Goal: Task Accomplishment & Management: Use online tool/utility

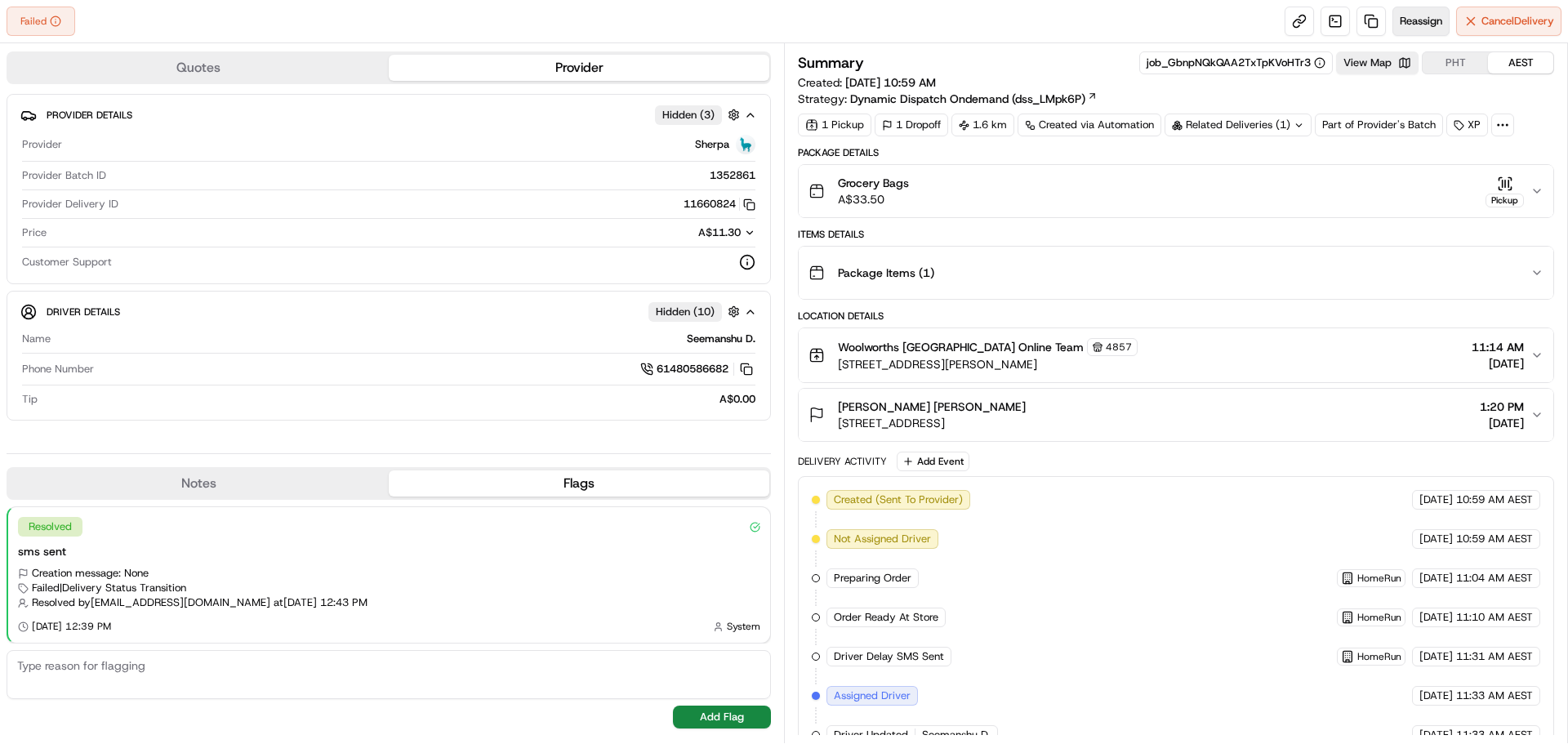
click at [1429, 24] on span "Reassign" at bounding box center [1421, 21] width 42 height 15
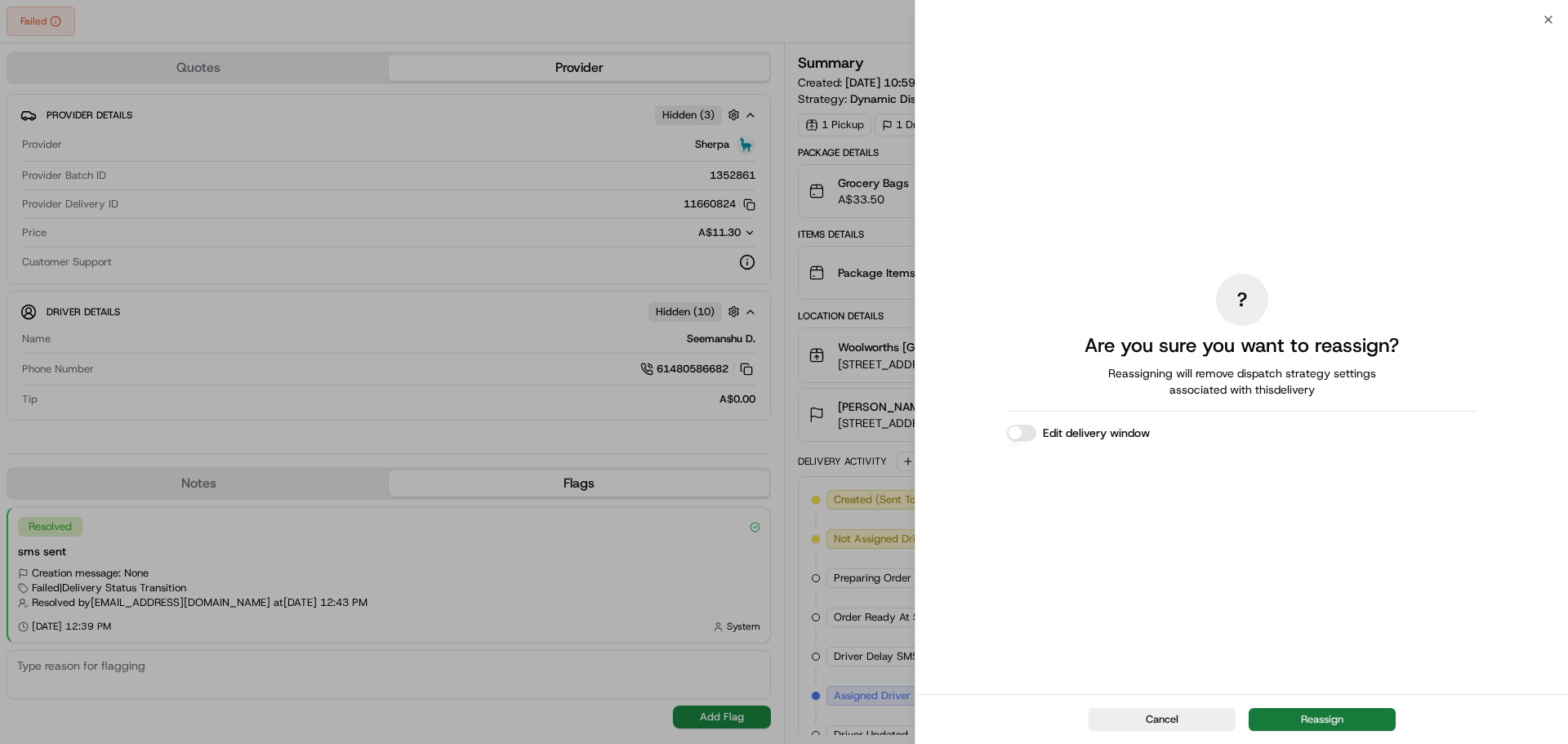
click at [1319, 715] on button "Reassign" at bounding box center [1322, 719] width 147 height 23
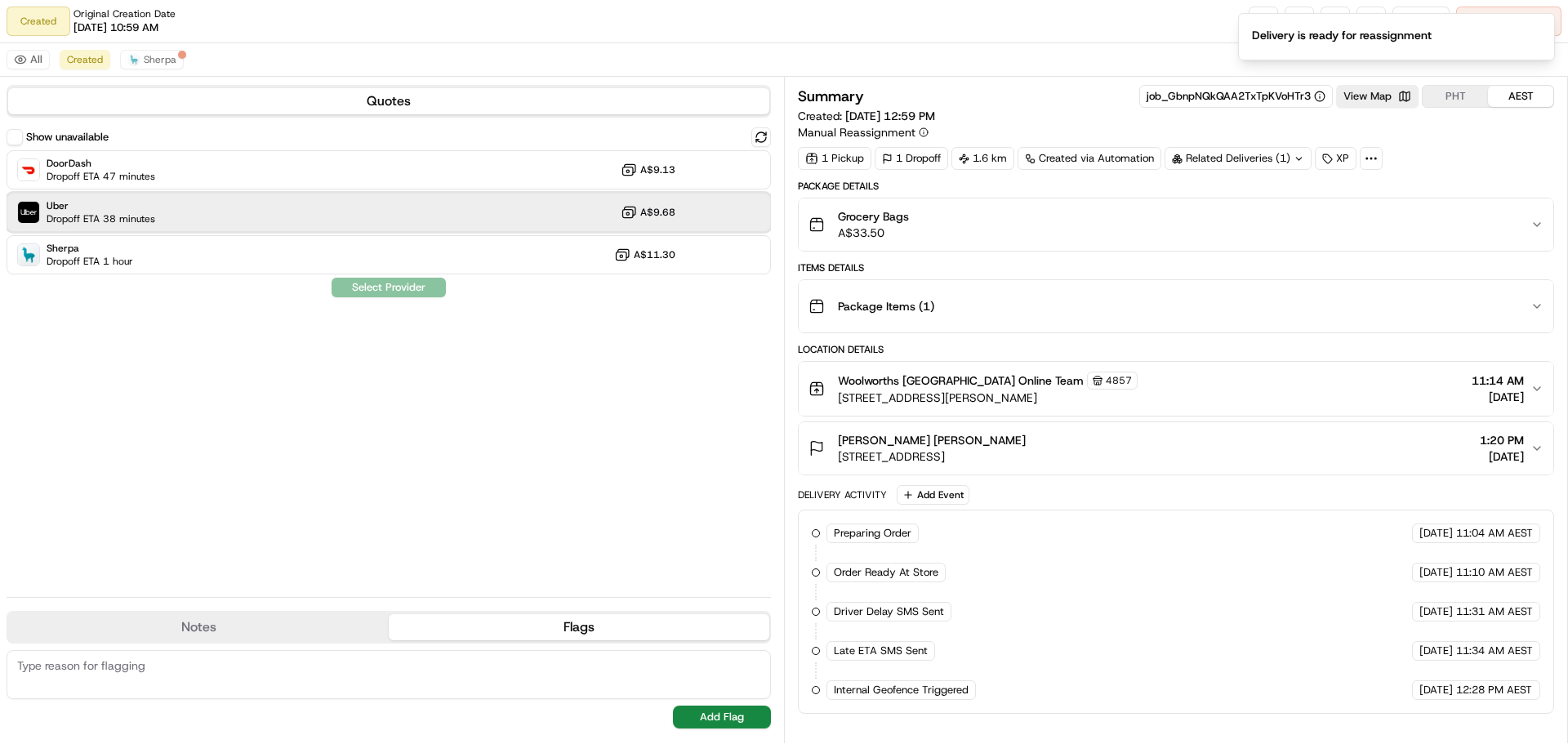
click at [387, 215] on div "Uber Dropoff ETA 38 minutes A$9.68" at bounding box center [389, 212] width 764 height 39
click at [382, 288] on button "Assign Provider" at bounding box center [389, 288] width 116 height 20
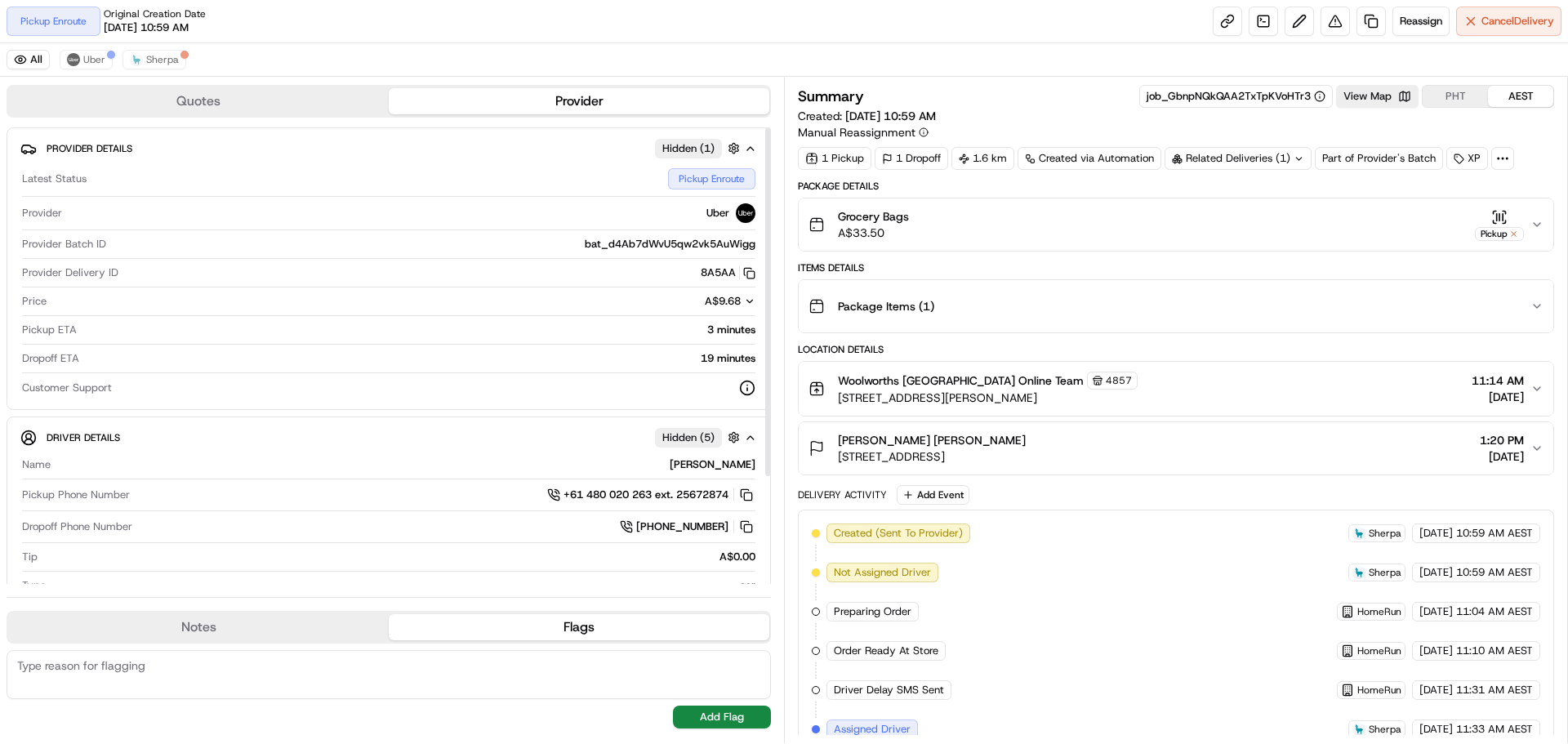
click at [592, 21] on div "Pickup Enroute Original Creation Date [DATE] 10:59 AM Reassign Cancel Delivery" at bounding box center [784, 21] width 1568 height 43
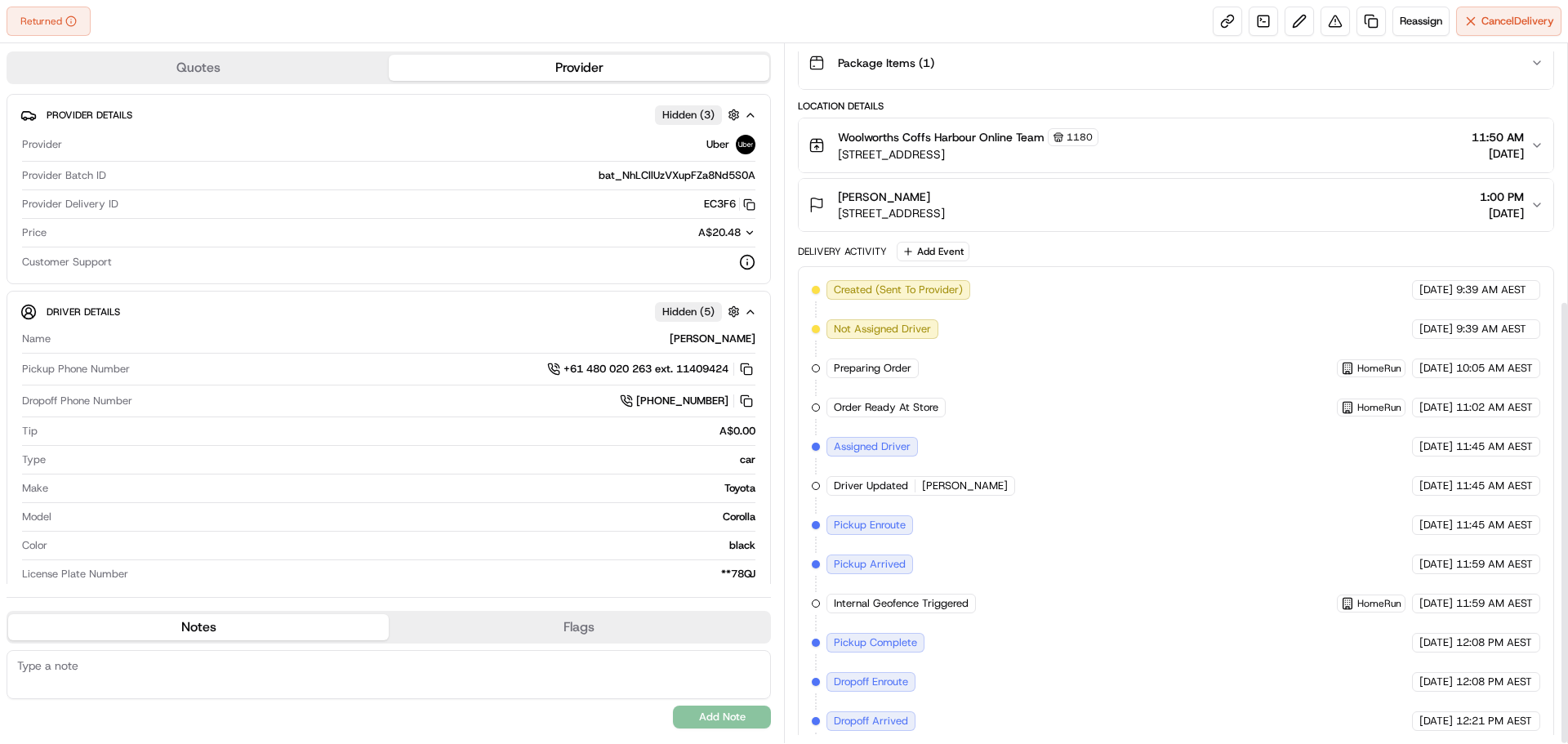
scroll to position [403, 0]
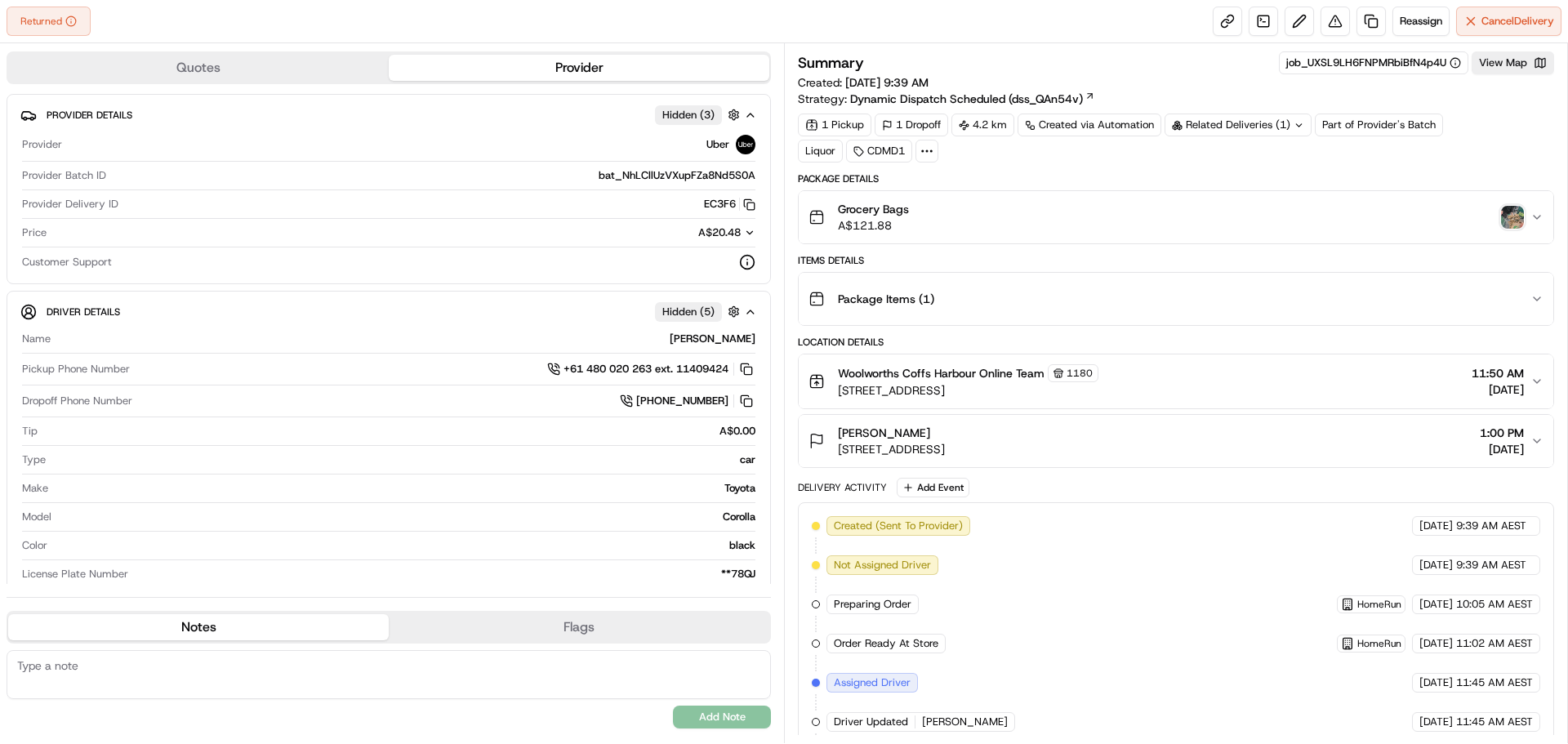
click at [1518, 217] on img "button" at bounding box center [1513, 217] width 23 height 23
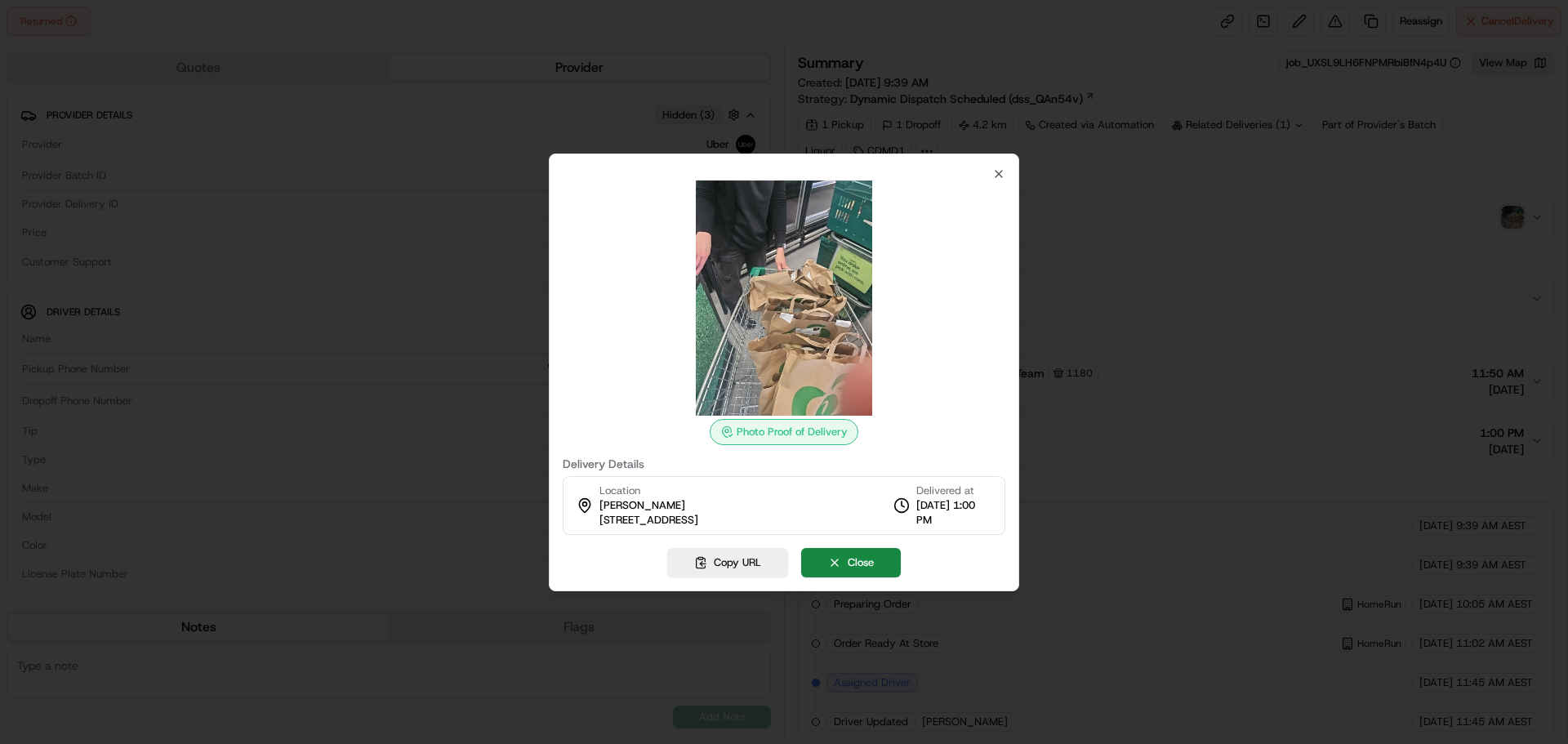
click at [1518, 217] on div at bounding box center [784, 372] width 1568 height 744
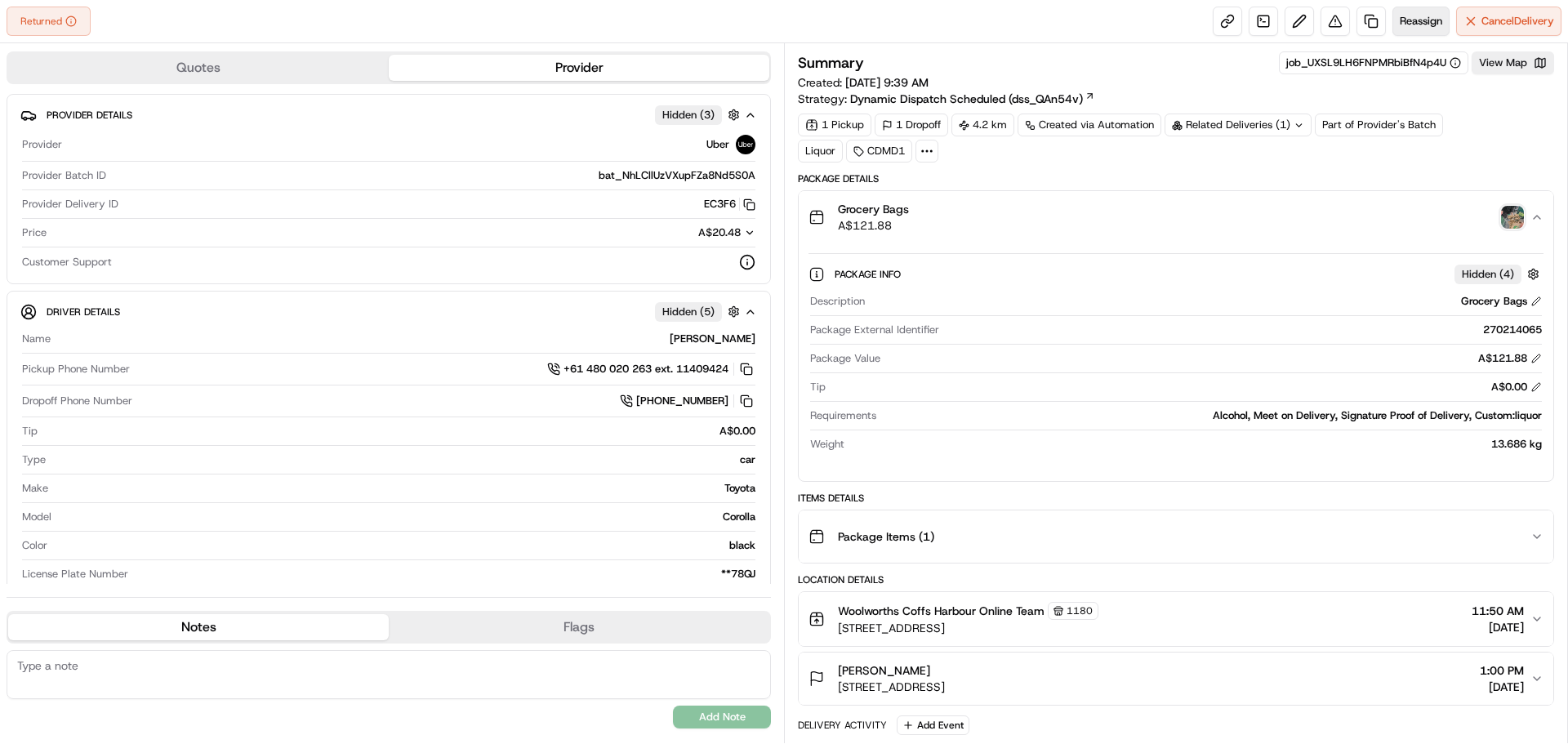
click at [1417, 24] on span "Reassign" at bounding box center [1421, 21] width 42 height 15
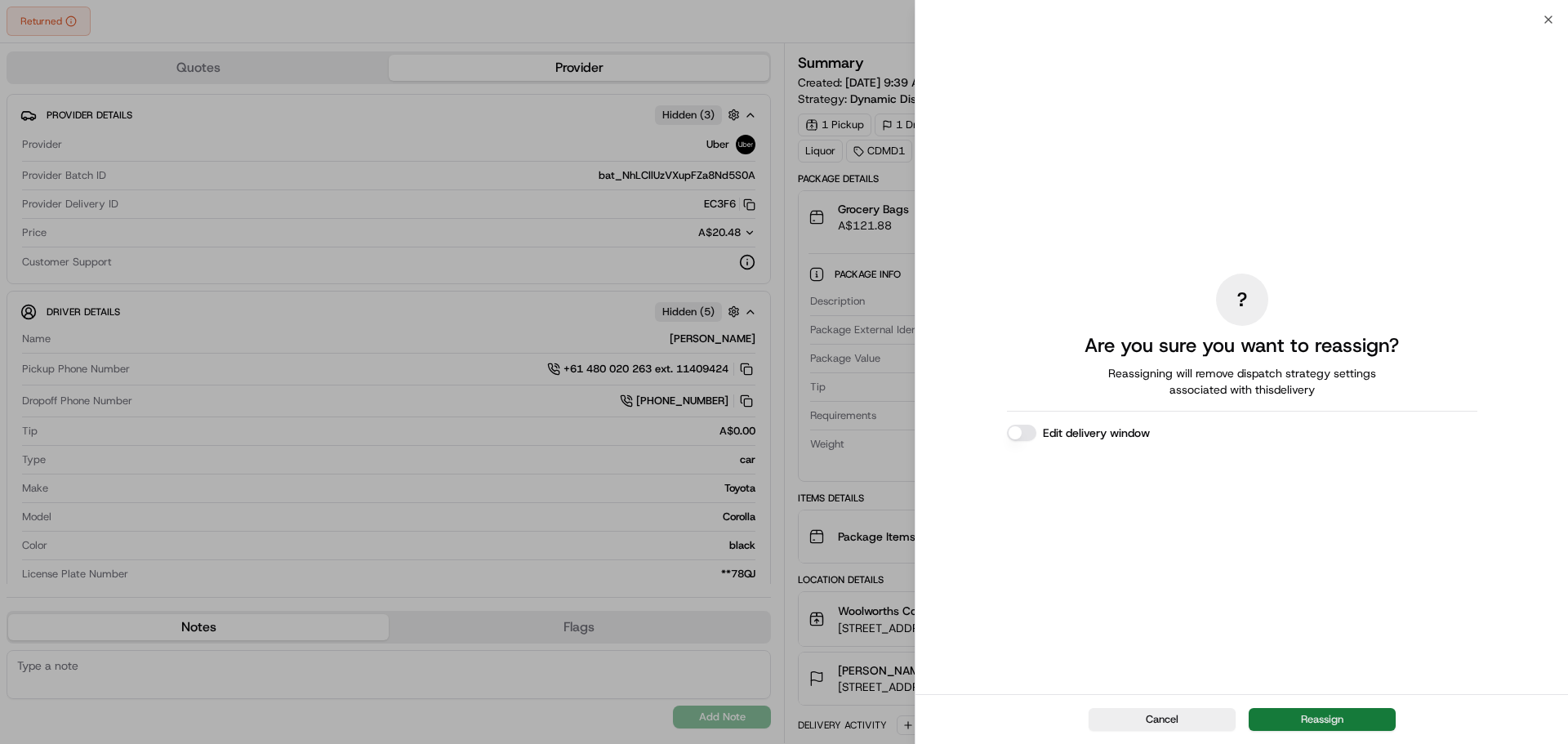
click at [1314, 719] on button "Reassign" at bounding box center [1322, 719] width 147 height 23
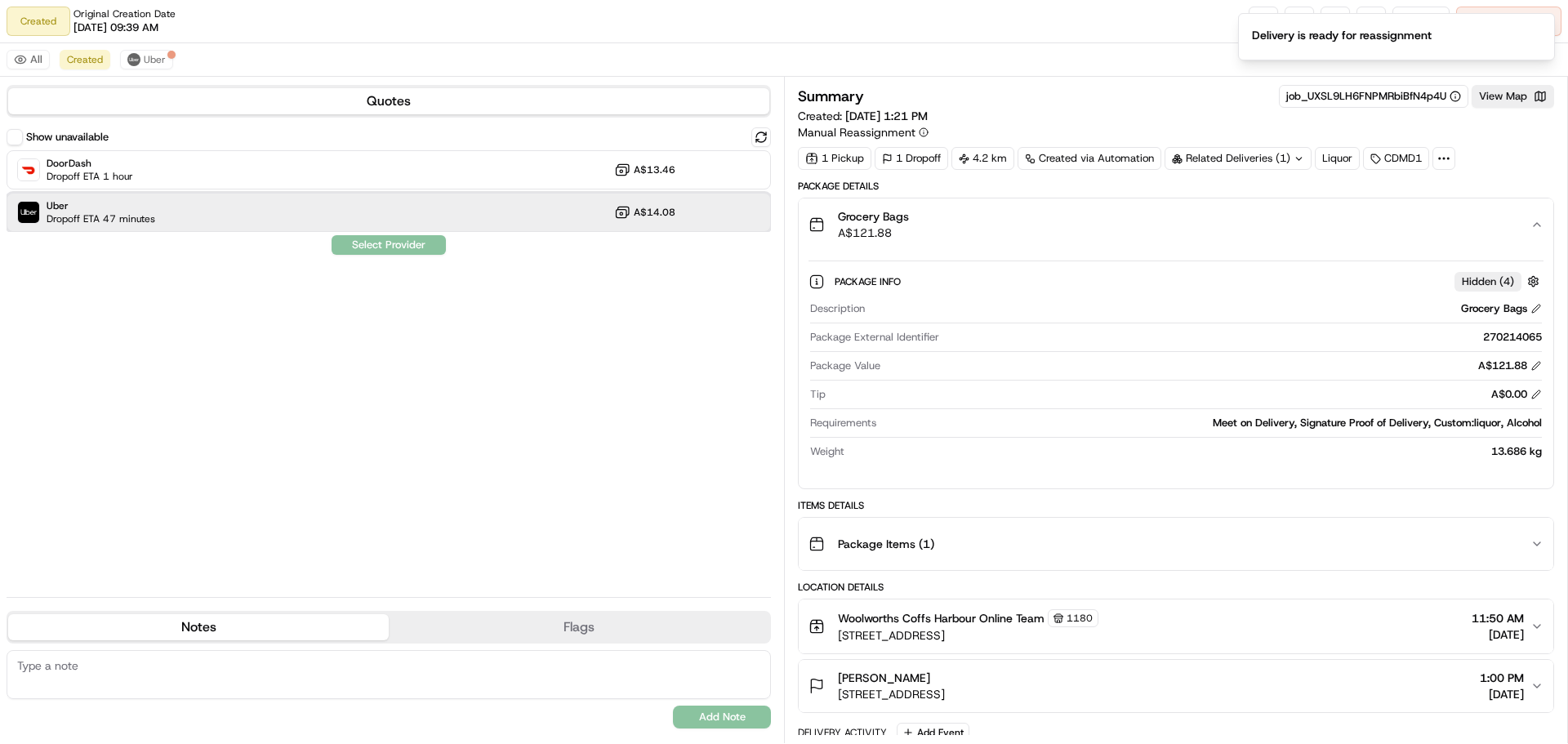
click at [468, 217] on div "Uber Dropoff ETA 47 minutes A$14.08" at bounding box center [389, 212] width 764 height 39
click at [566, 214] on div "Uber Dropoff ETA 47 minutes A$14.08" at bounding box center [389, 212] width 764 height 39
click at [571, 220] on div "Uber Dropoff ETA 47 minutes A$14.08" at bounding box center [389, 212] width 764 height 39
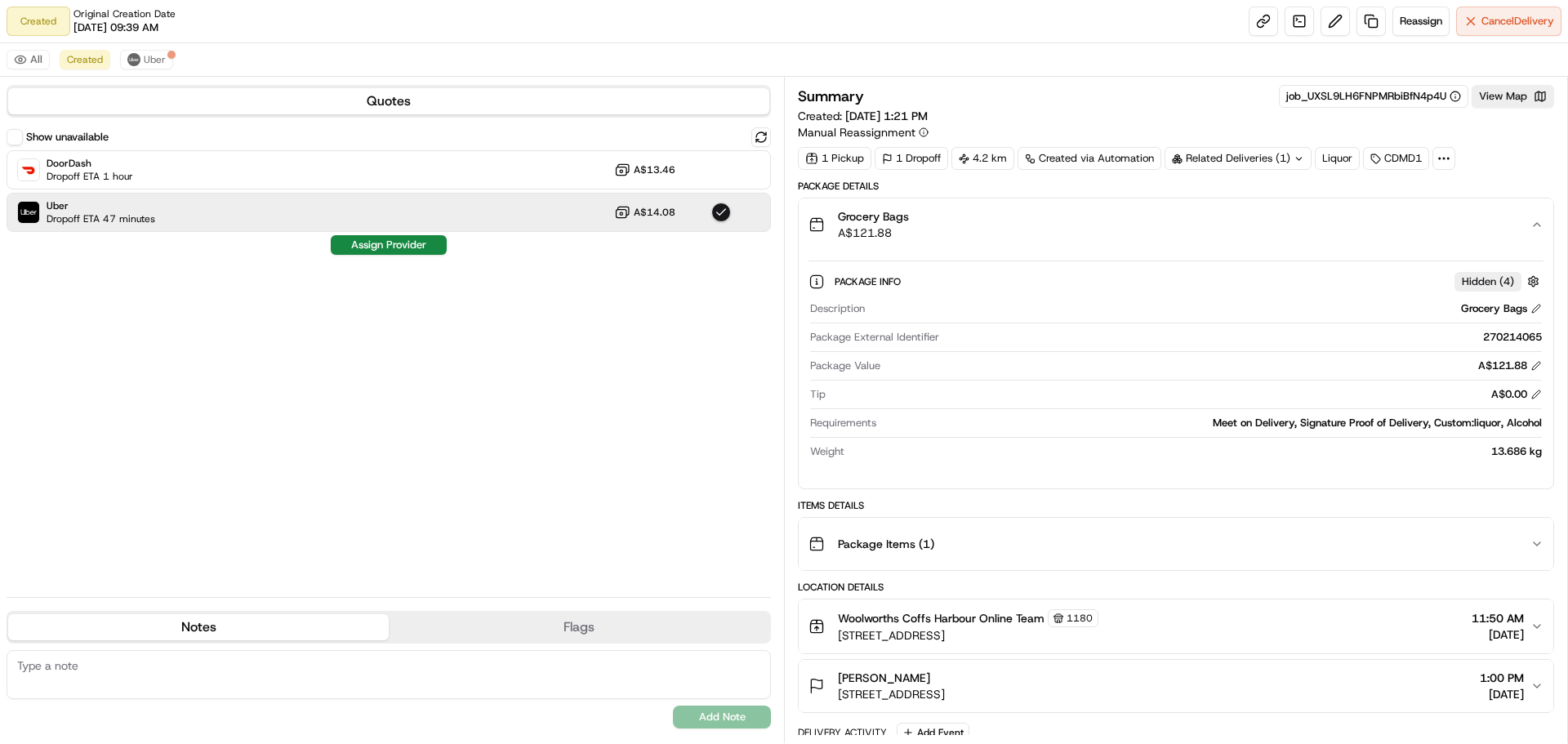
drag, startPoint x: 429, startPoint y: 246, endPoint x: 468, endPoint y: 346, distance: 107.3
click at [468, 346] on div "Show unavailable DoorDash Dropoff ETA 1 hour A$13.46 Uber Dropoff ETA 47 minute…" at bounding box center [389, 355] width 764 height 456
click at [410, 241] on button "Assign Provider" at bounding box center [389, 245] width 116 height 20
click at [443, 295] on div "Show unavailable DoorDash Dropoff ETA 1 hour A$13.46 Uber Dropoff ETA 46 minute…" at bounding box center [389, 355] width 764 height 456
